Goal: Information Seeking & Learning: Learn about a topic

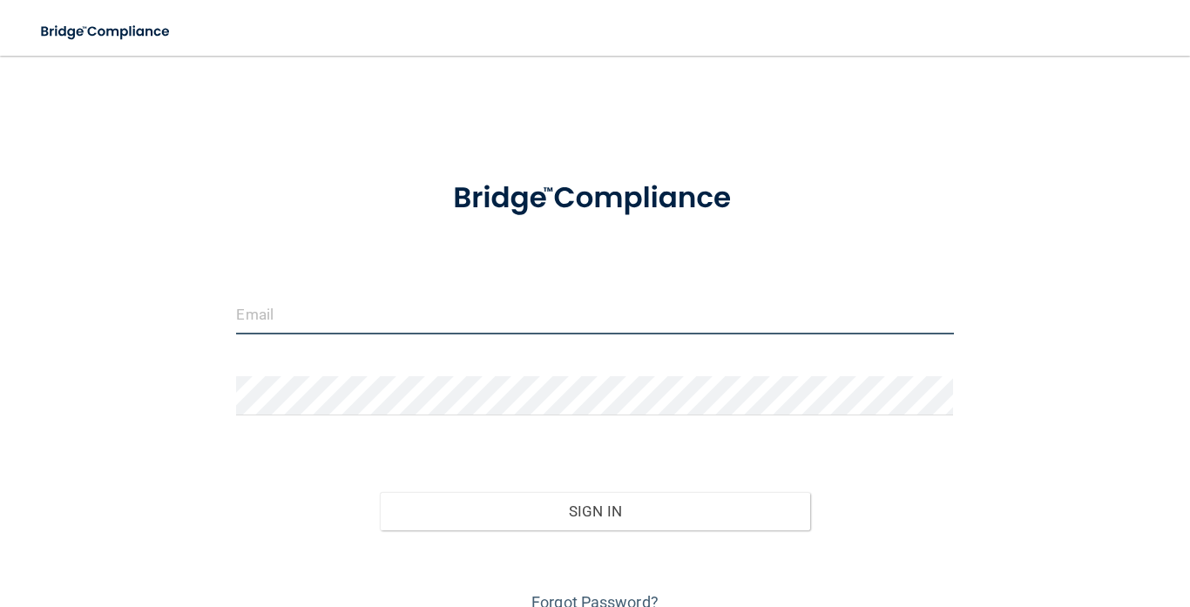
click at [597, 309] on input "email" at bounding box center [594, 314] width 717 height 39
type input "[EMAIL_ADDRESS][DOMAIN_NAME]"
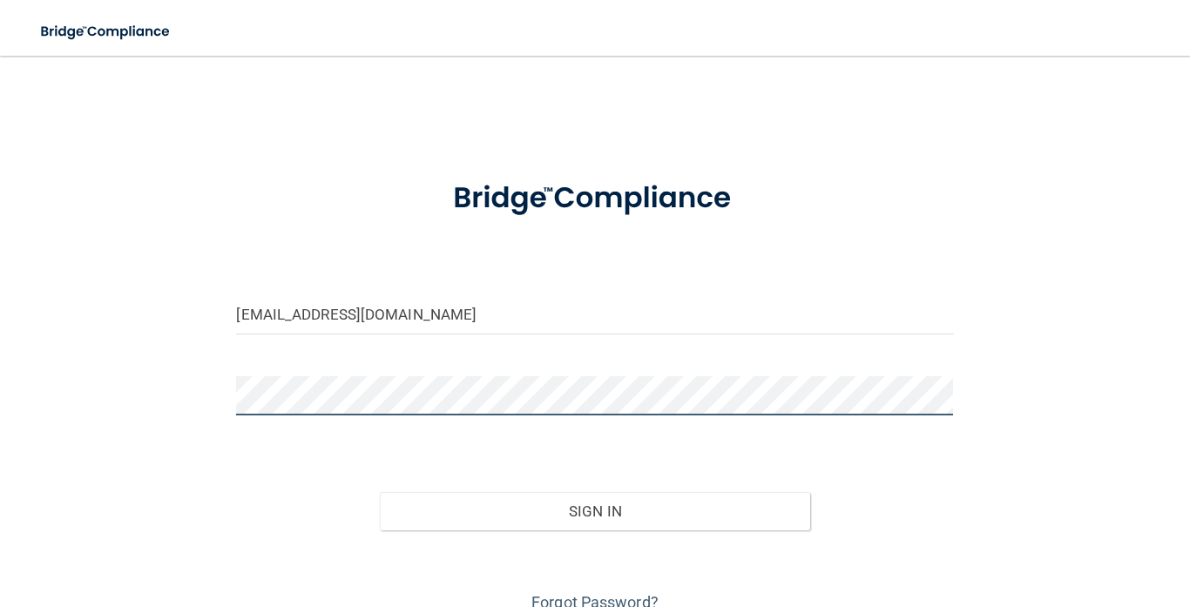
click at [380, 492] on button "Sign In" at bounding box center [595, 511] width 430 height 38
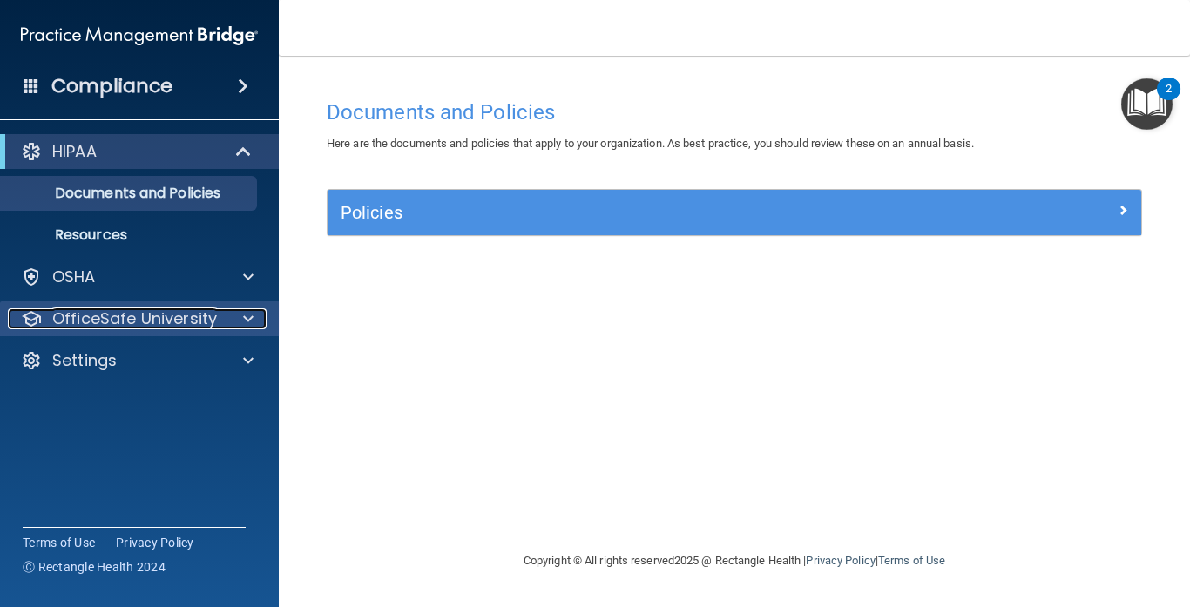
click at [236, 322] on div at bounding box center [246, 318] width 44 height 21
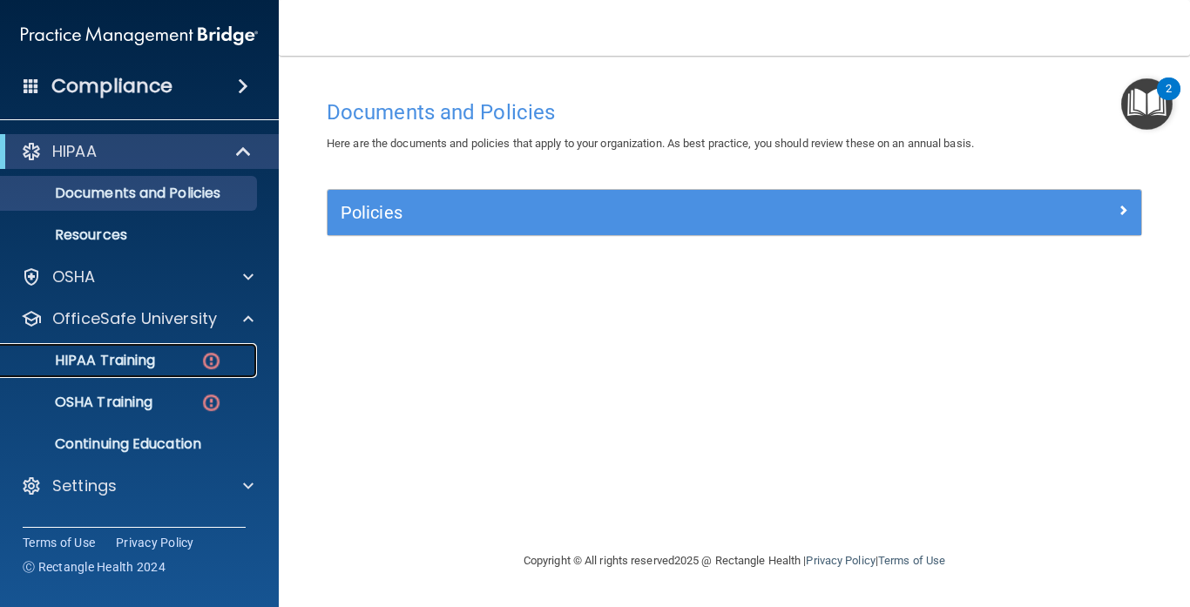
click at [183, 367] on div "HIPAA Training" at bounding box center [130, 360] width 238 height 17
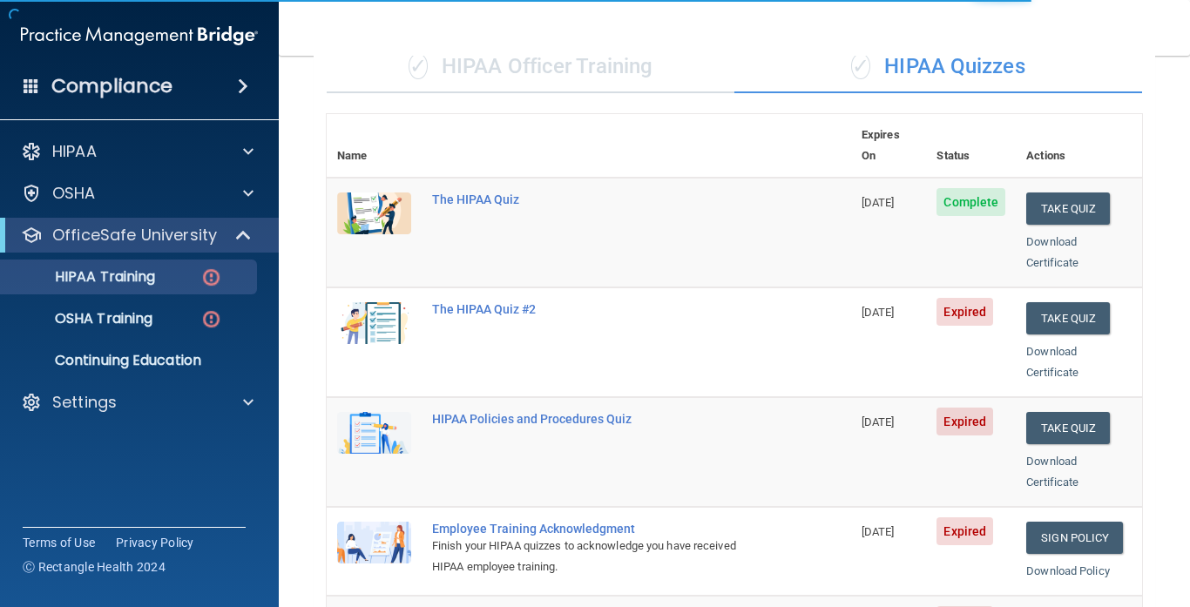
scroll to position [174, 0]
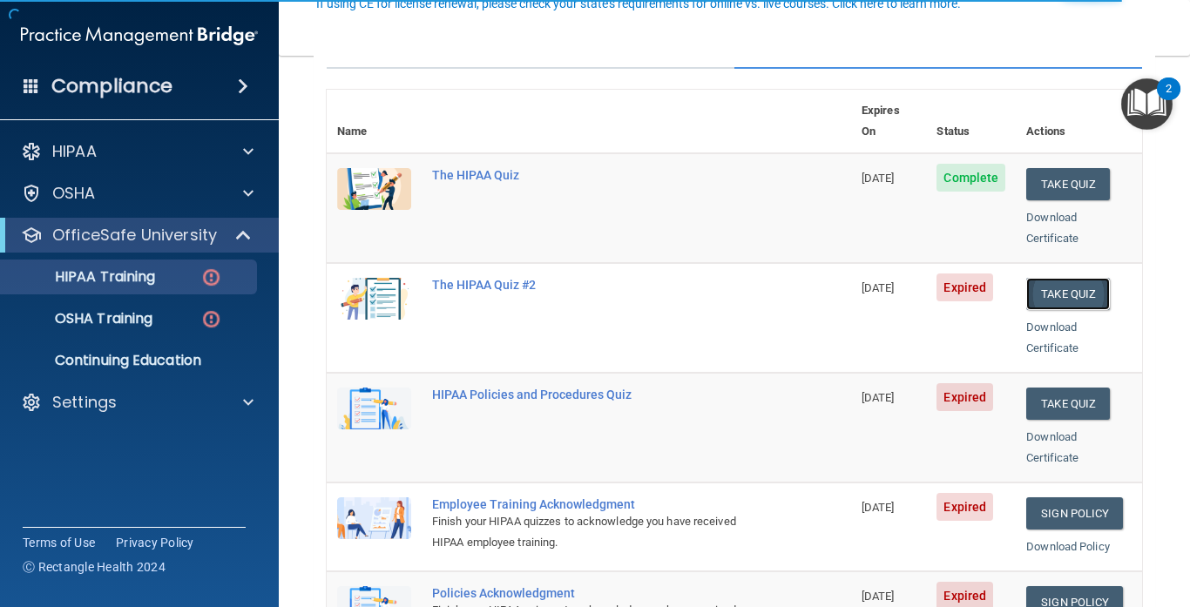
click at [1065, 278] on button "Take Quiz" at bounding box center [1068, 294] width 84 height 32
